Goal: Task Accomplishment & Management: Manage account settings

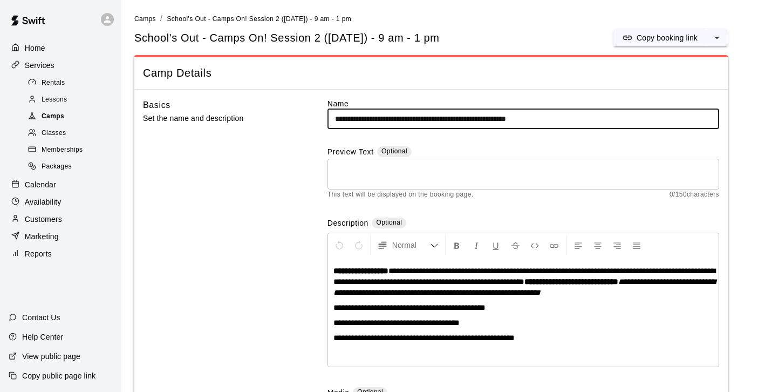
click at [62, 112] on span "Camps" at bounding box center [53, 116] width 23 height 11
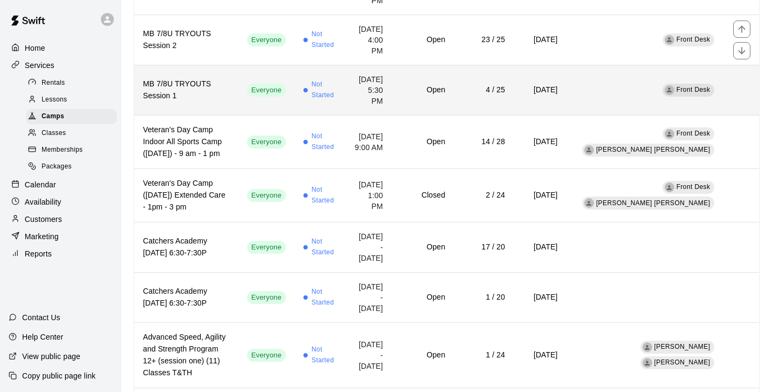
scroll to position [242, 0]
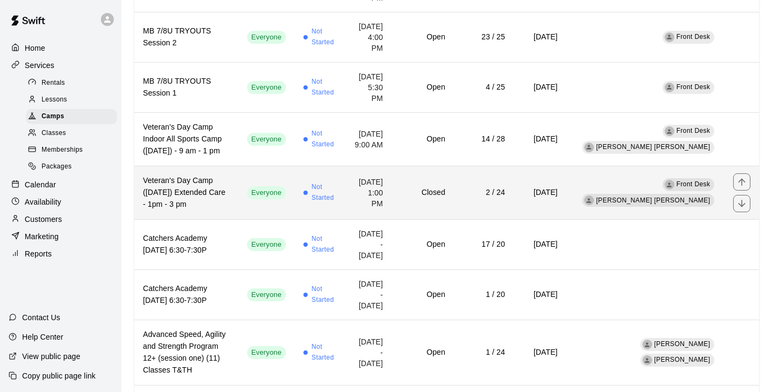
click at [193, 203] on h6 "Veteran's Day Camp ([DATE]) Extended Care - 1pm - 3 pm" at bounding box center [186, 193] width 87 height 36
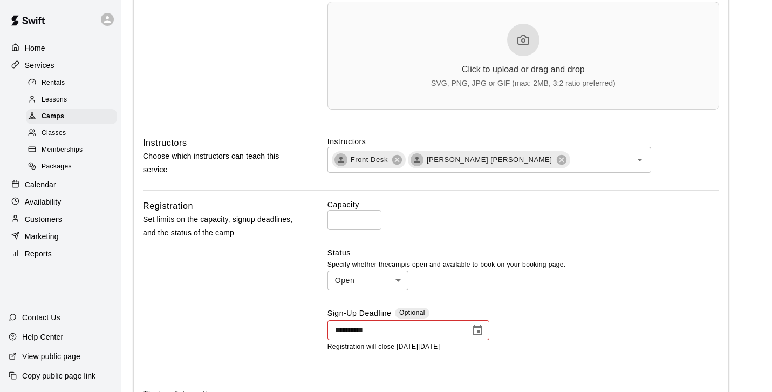
scroll to position [429, 0]
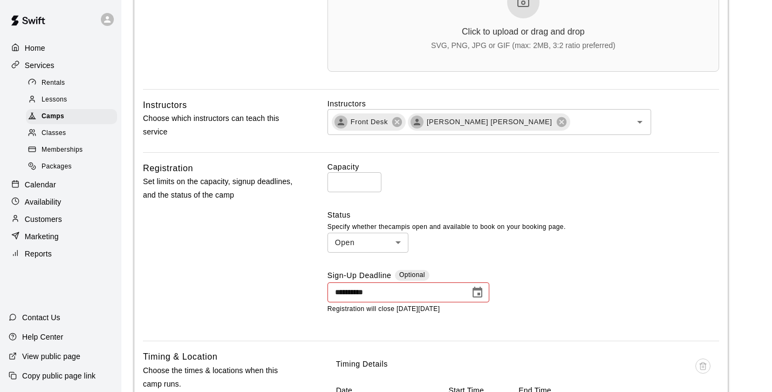
click at [476, 294] on icon "Choose date, selected date is Oct 2, 2025" at bounding box center [477, 292] width 13 height 13
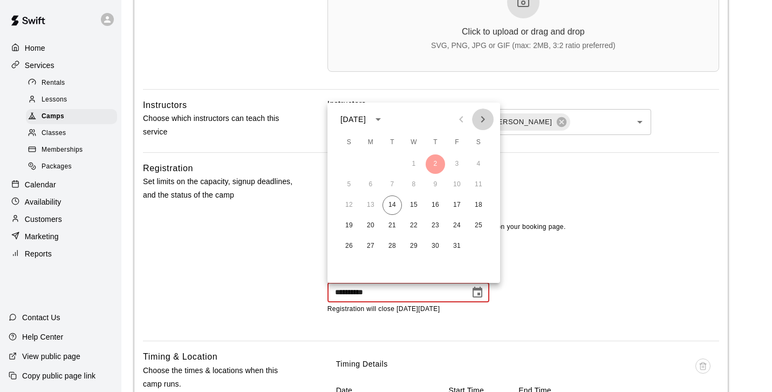
click at [480, 120] on icon "Next month" at bounding box center [482, 119] width 13 height 13
click at [376, 204] on button "10" at bounding box center [370, 204] width 19 height 19
type input "**********"
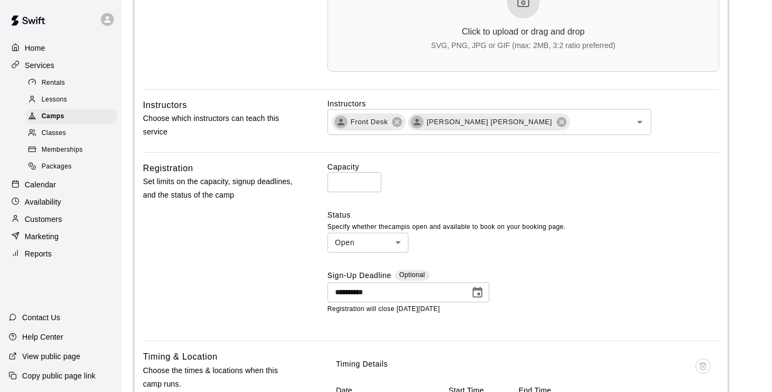
click at [584, 297] on div "**********" at bounding box center [523, 292] width 392 height 45
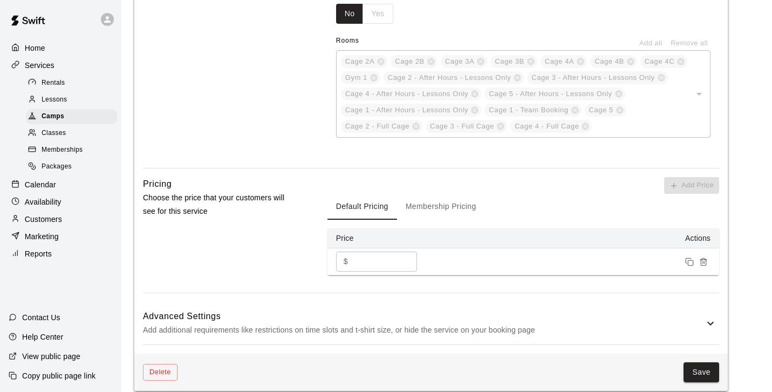
scroll to position [883, 0]
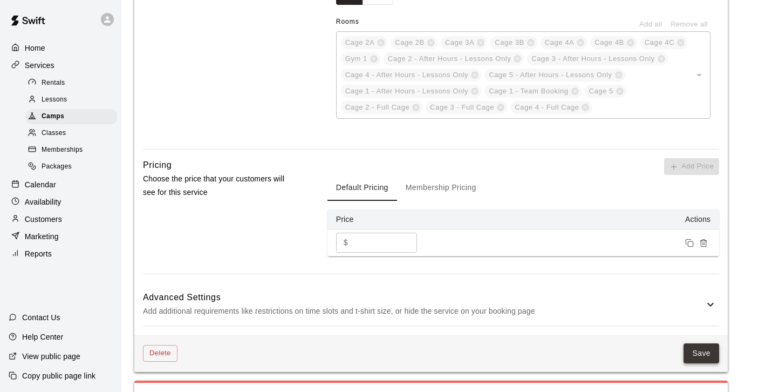
click at [713, 356] on button "Save" at bounding box center [702, 353] width 36 height 20
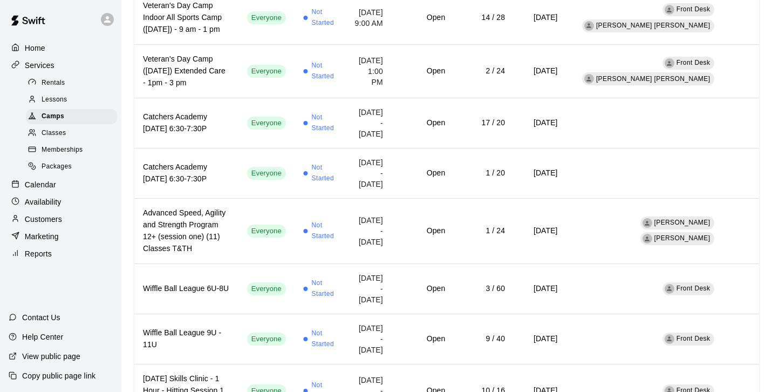
scroll to position [363, 0]
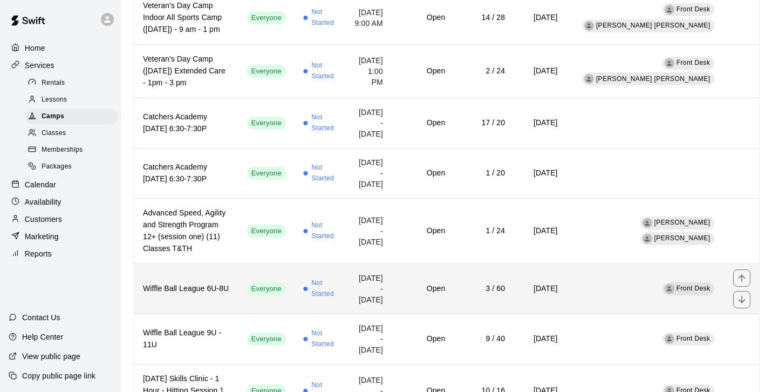
click at [218, 295] on h6 "Wiffle Ball League 6U-8U" at bounding box center [186, 289] width 87 height 12
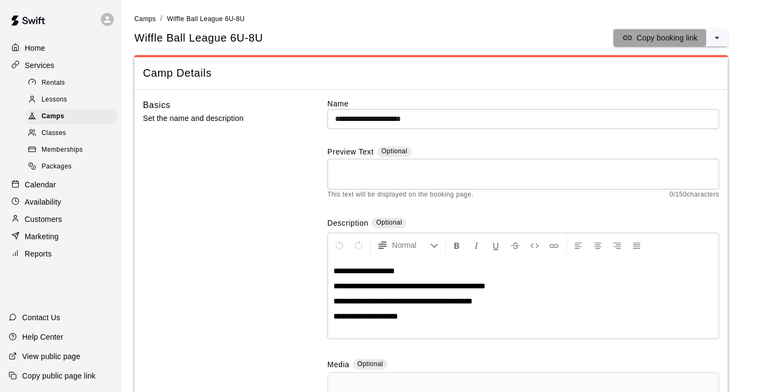
click at [673, 42] on p "Copy booking link" at bounding box center [667, 37] width 61 height 11
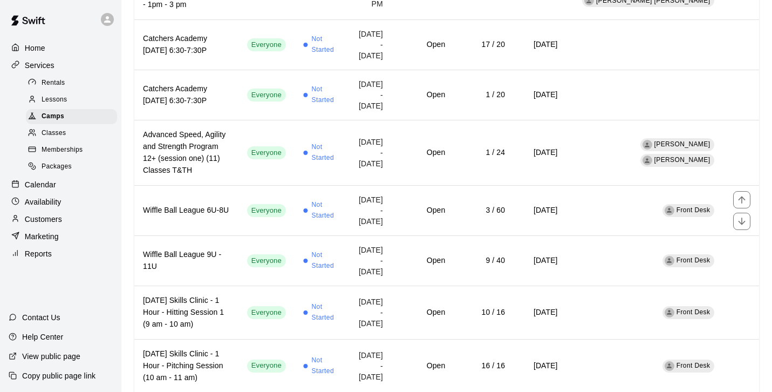
scroll to position [441, 0]
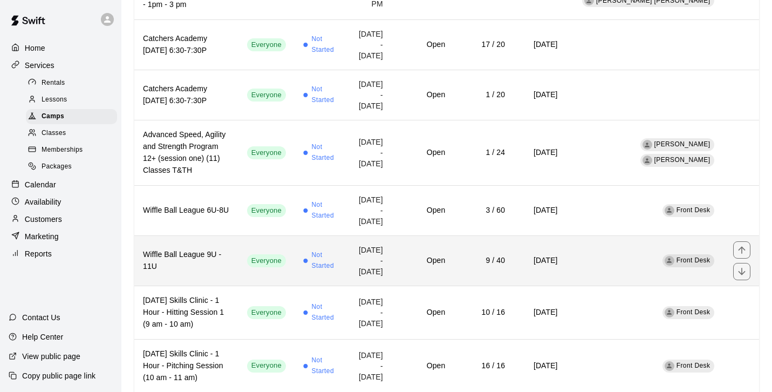
click at [190, 276] on th "Wiffle Ball League 9U - 11U" at bounding box center [186, 260] width 104 height 50
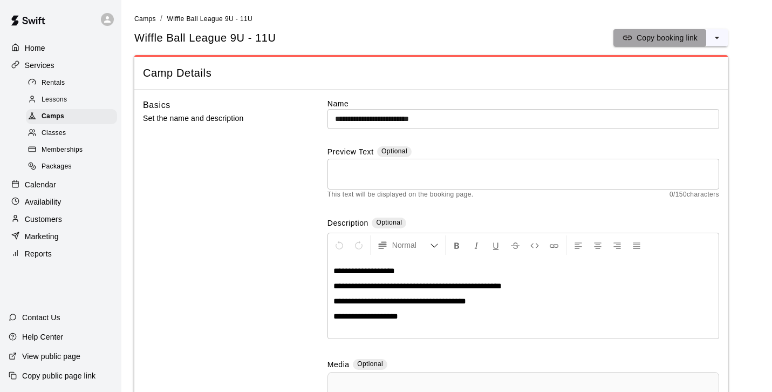
click at [652, 32] on p "Copy booking link" at bounding box center [667, 37] width 61 height 11
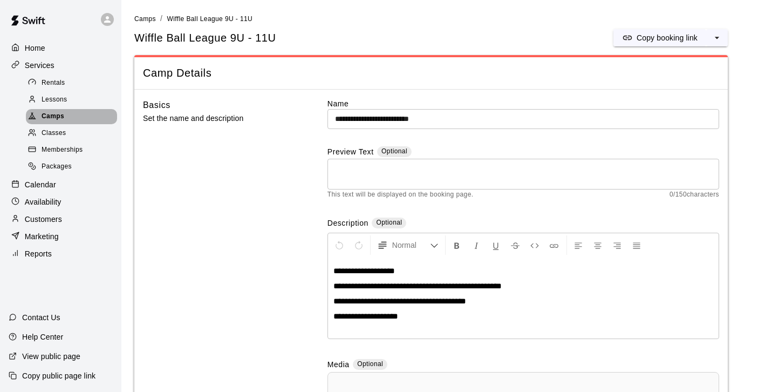
click at [59, 117] on span "Camps" at bounding box center [53, 116] width 23 height 11
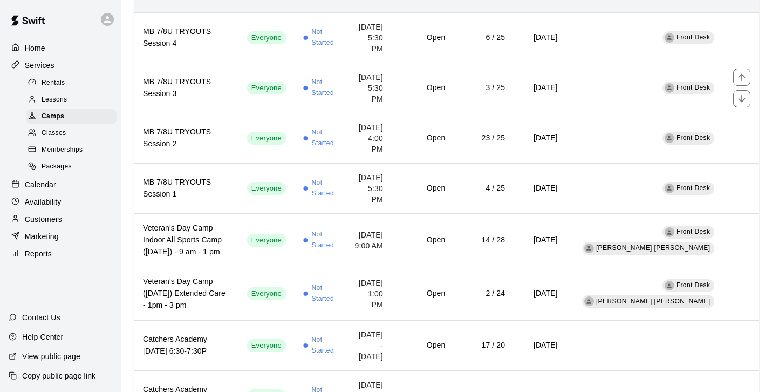
scroll to position [141, 0]
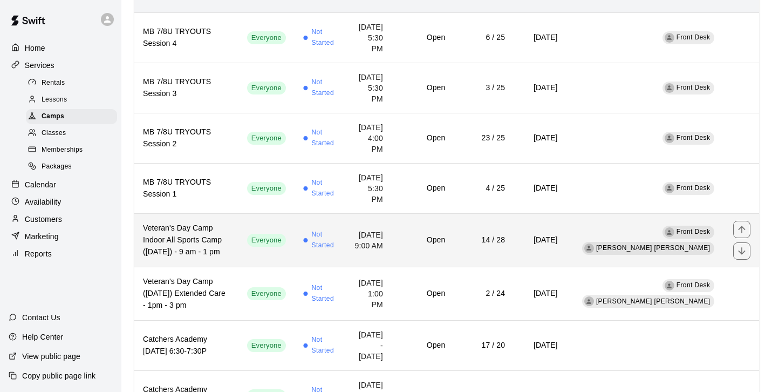
click at [214, 243] on h6 "Veteran's Day Camp Indoor All Sports Camp ([DATE]) - 9 am - 1 pm" at bounding box center [186, 240] width 87 height 36
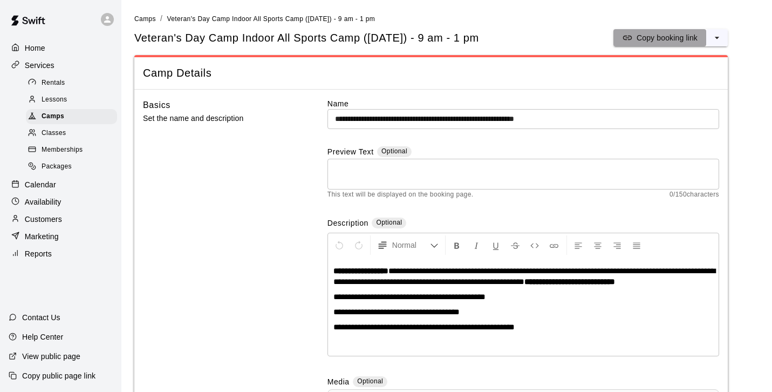
click at [659, 42] on p "Copy booking link" at bounding box center [667, 37] width 61 height 11
